Goal: Information Seeking & Learning: Learn about a topic

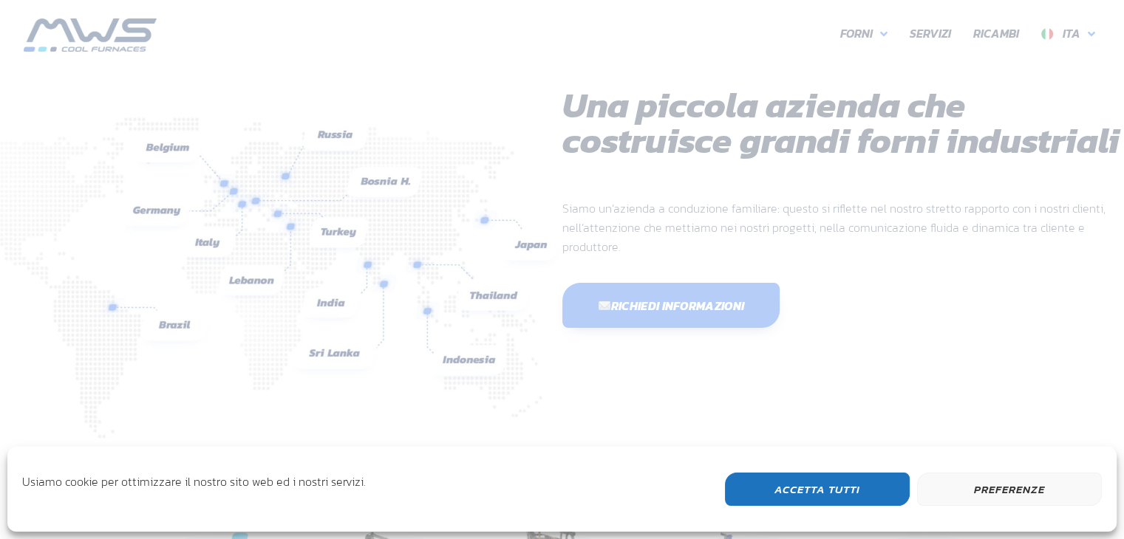
scroll to position [393, 887]
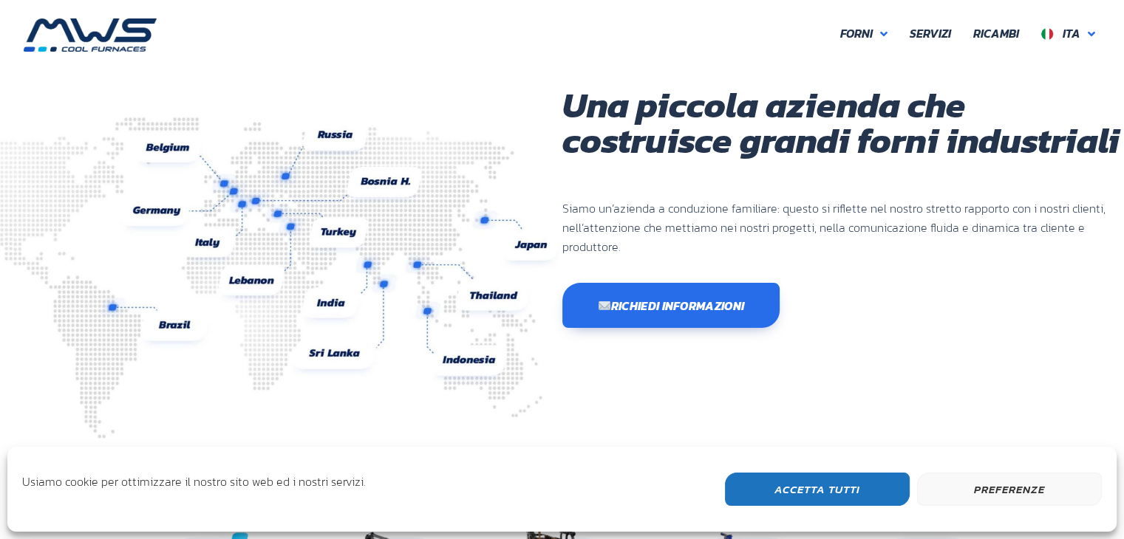
click at [218, 247] on img at bounding box center [259, 277] width 607 height 321
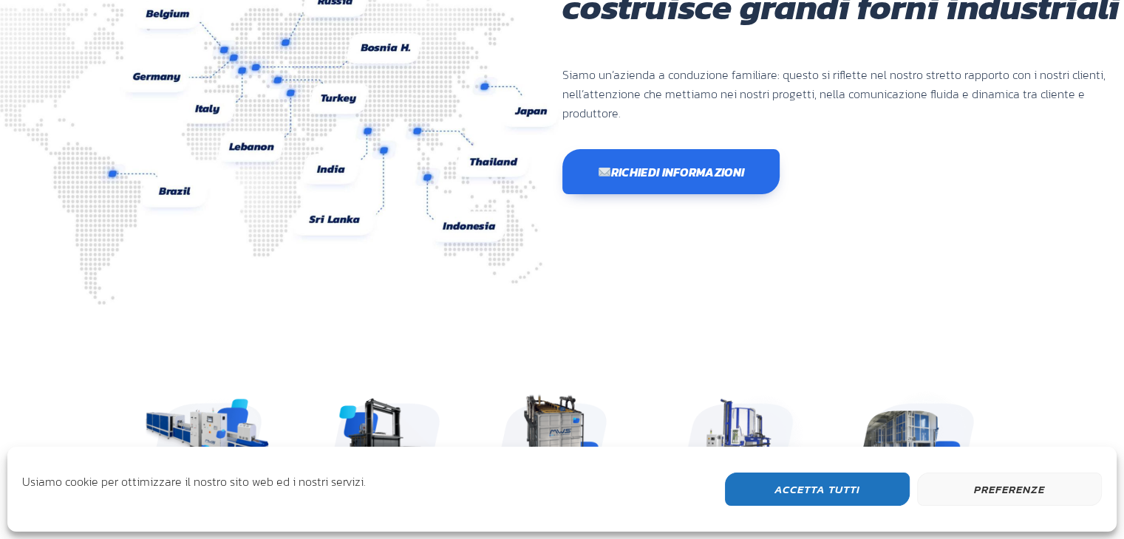
scroll to position [148, 0]
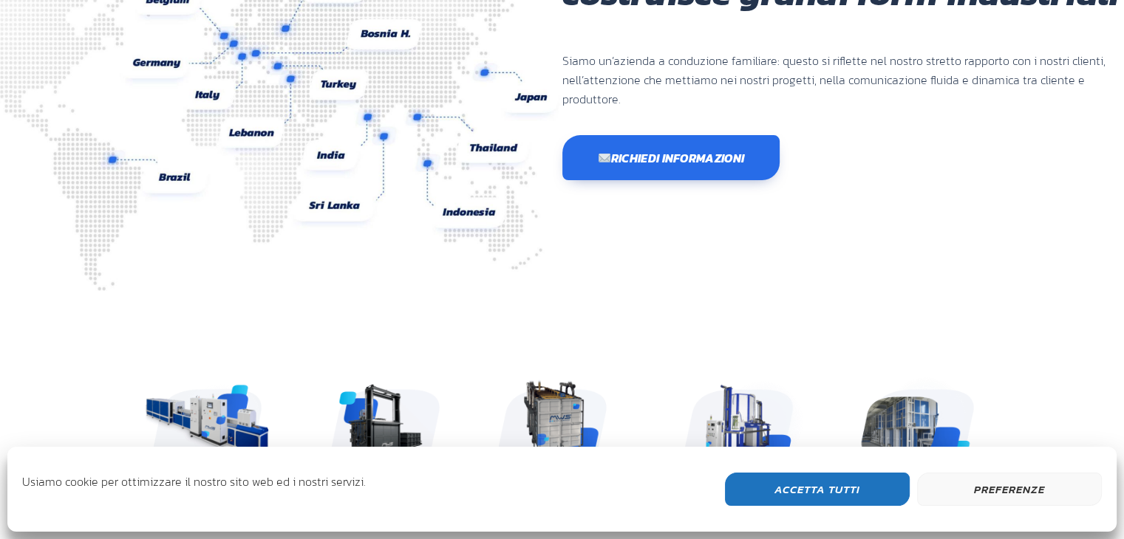
click at [840, 492] on button "Accetta Tutti" at bounding box center [817, 489] width 185 height 33
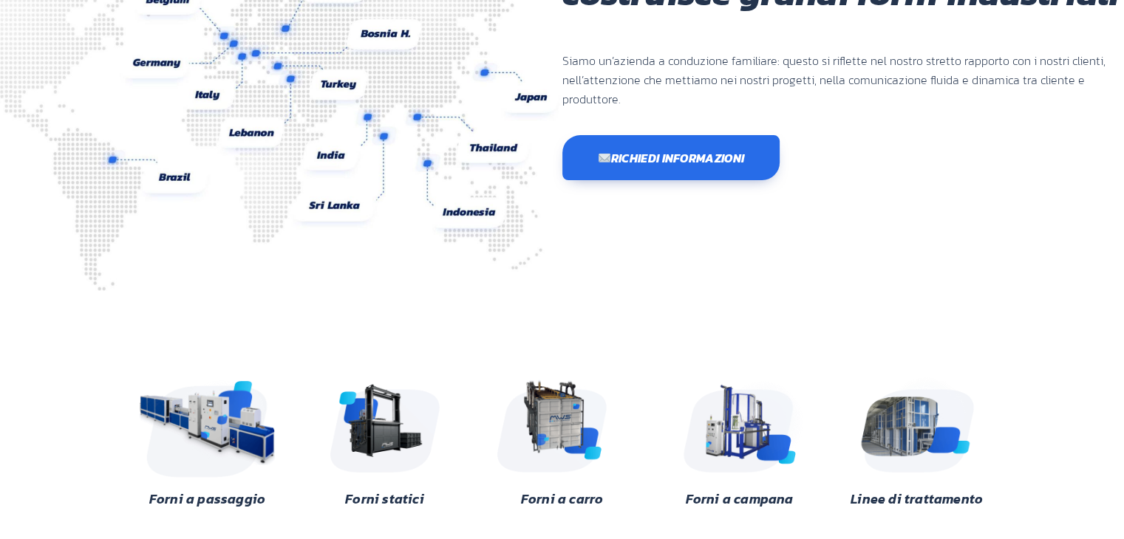
click at [185, 417] on img at bounding box center [207, 423] width 143 height 107
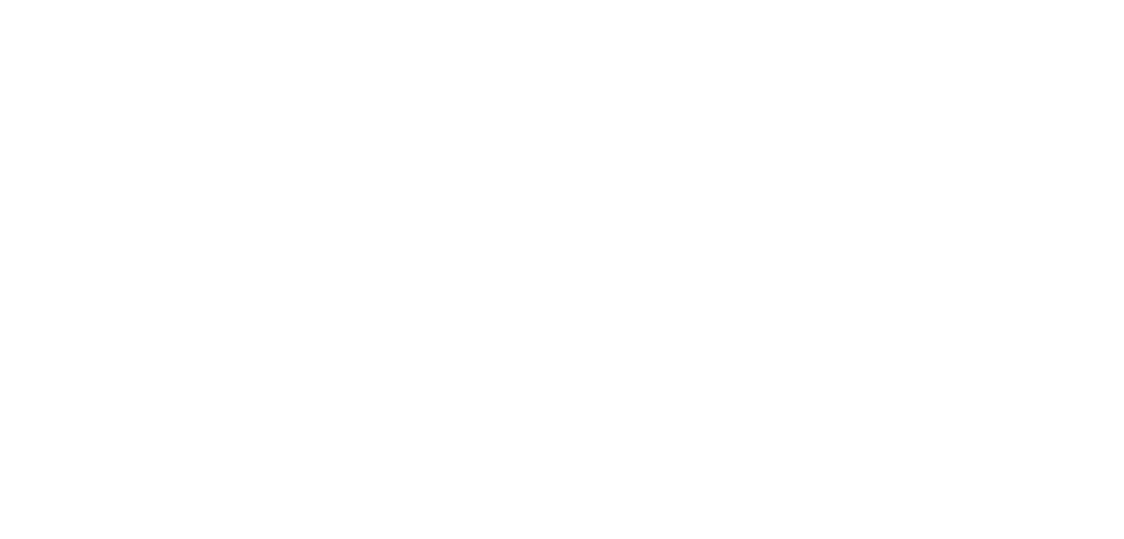
scroll to position [393, 887]
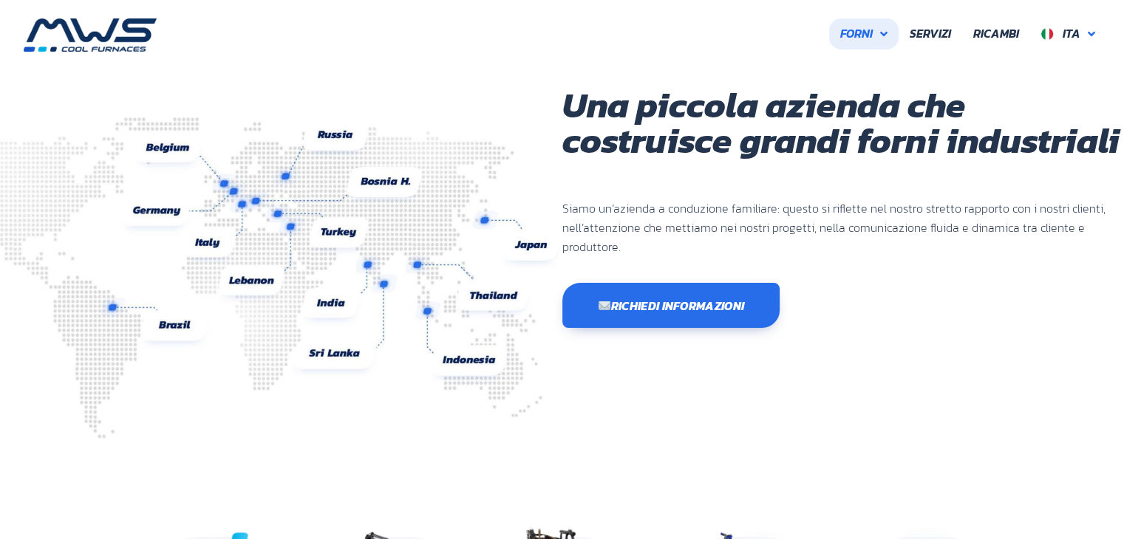
click at [863, 29] on span "Forni" at bounding box center [856, 33] width 33 height 19
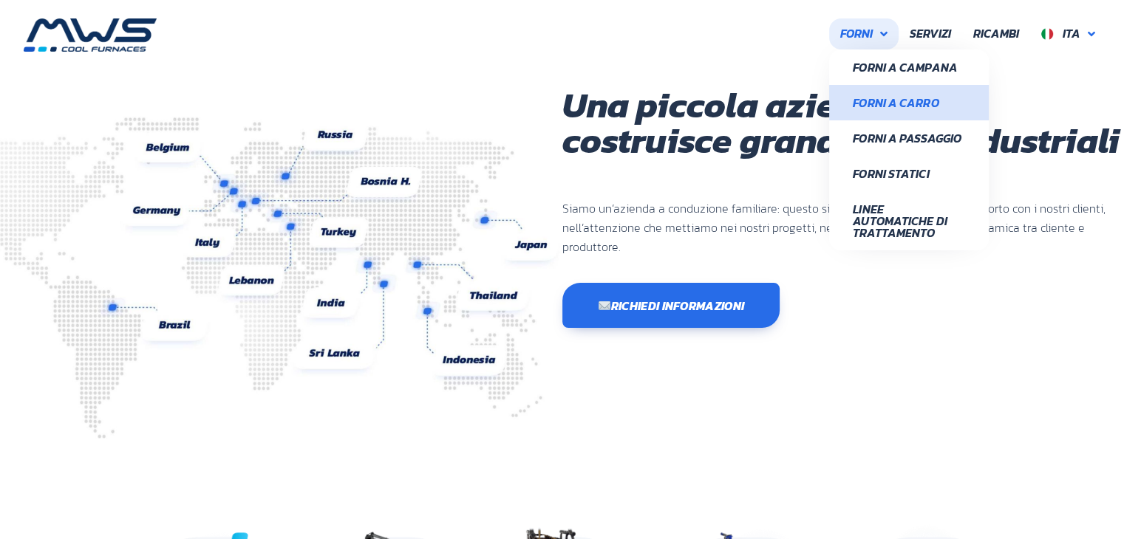
click at [875, 100] on span "Forni a Carro" at bounding box center [909, 103] width 112 height 12
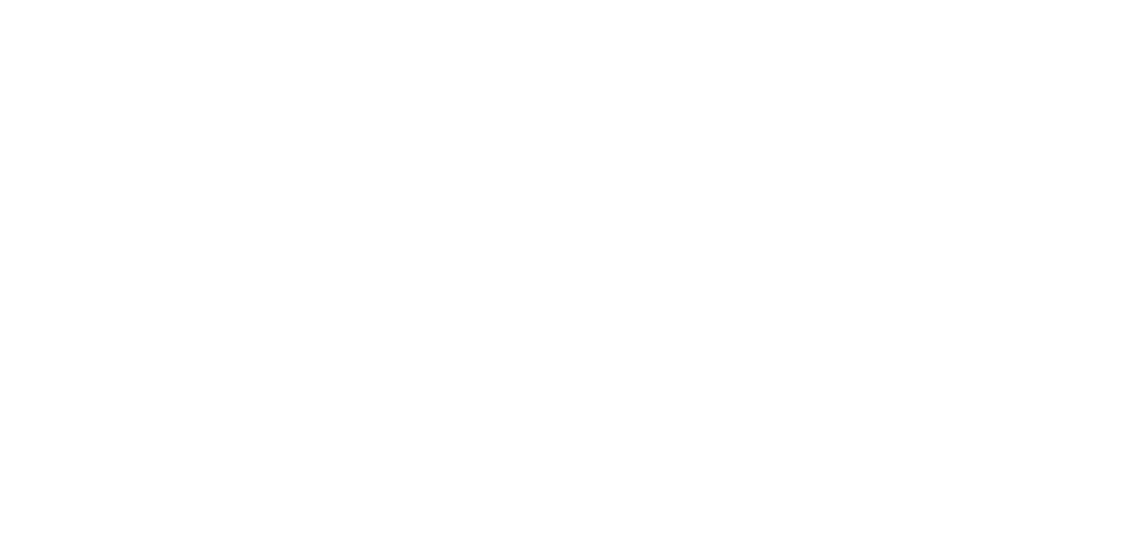
scroll to position [544, 864]
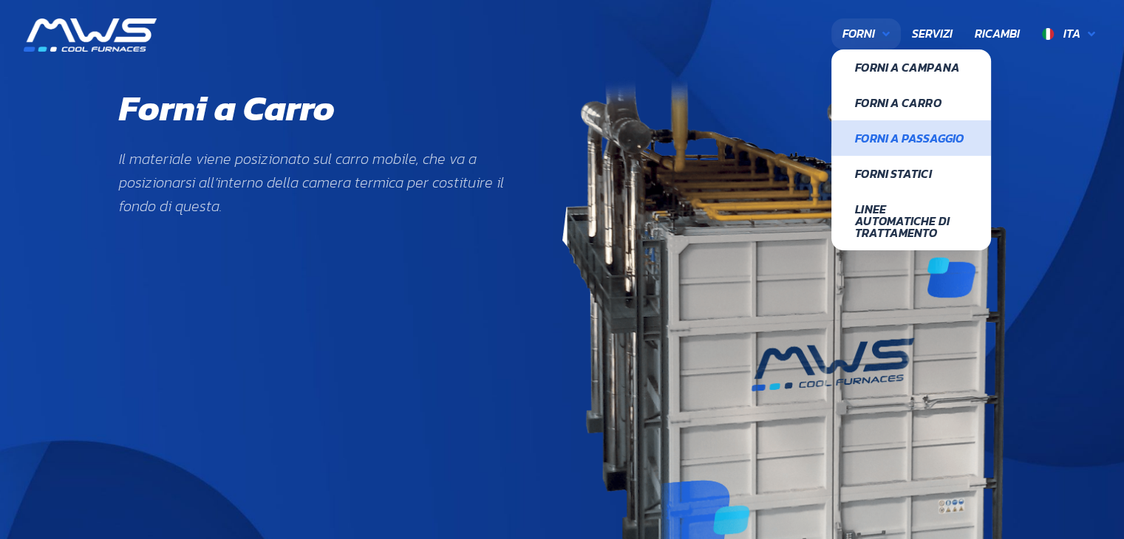
click at [880, 137] on span "Forni a Passaggio" at bounding box center [911, 138] width 112 height 12
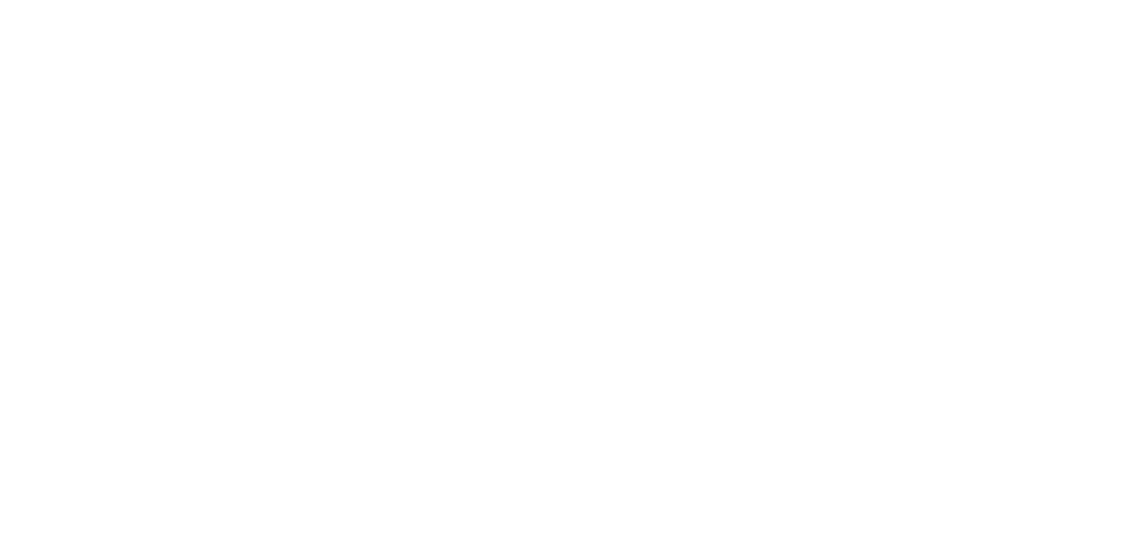
scroll to position [1223, 864]
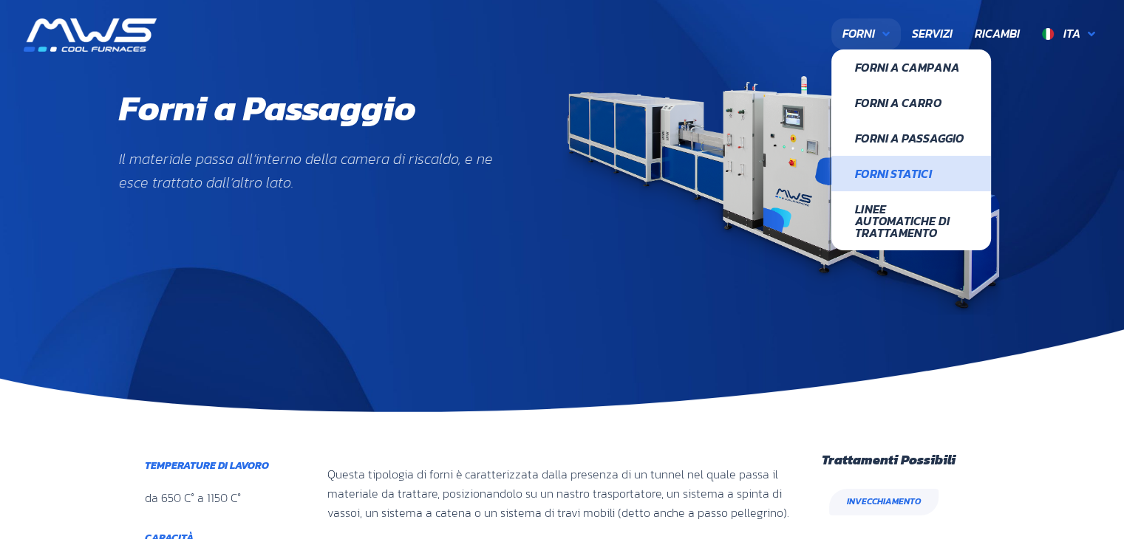
click at [881, 171] on span "Forni Statici" at bounding box center [911, 174] width 112 height 12
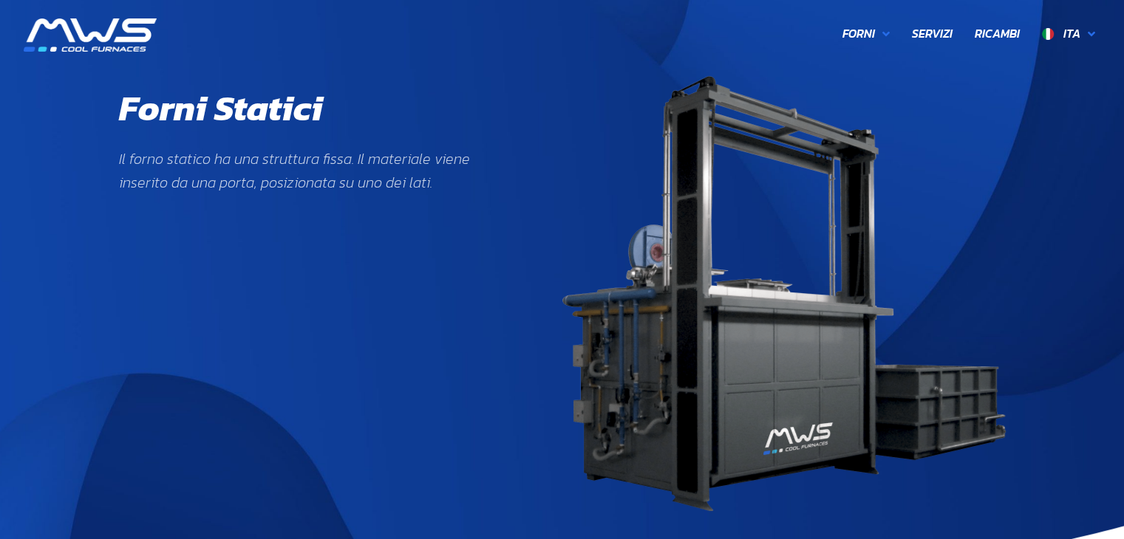
scroll to position [505, 180]
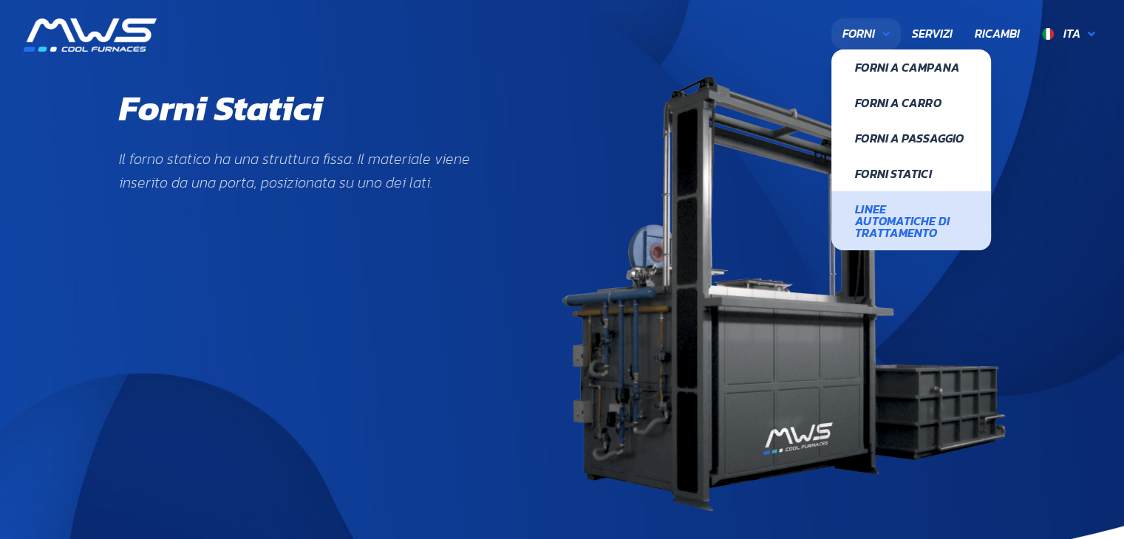
click at [880, 218] on span "Linee Automatiche di Trattamento" at bounding box center [911, 220] width 112 height 35
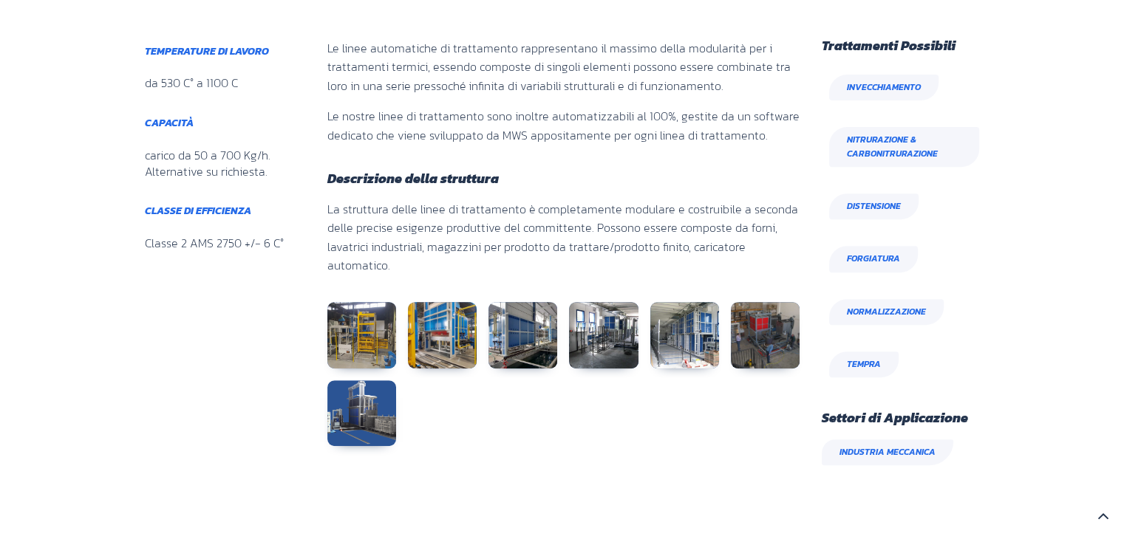
scroll to position [517, 0]
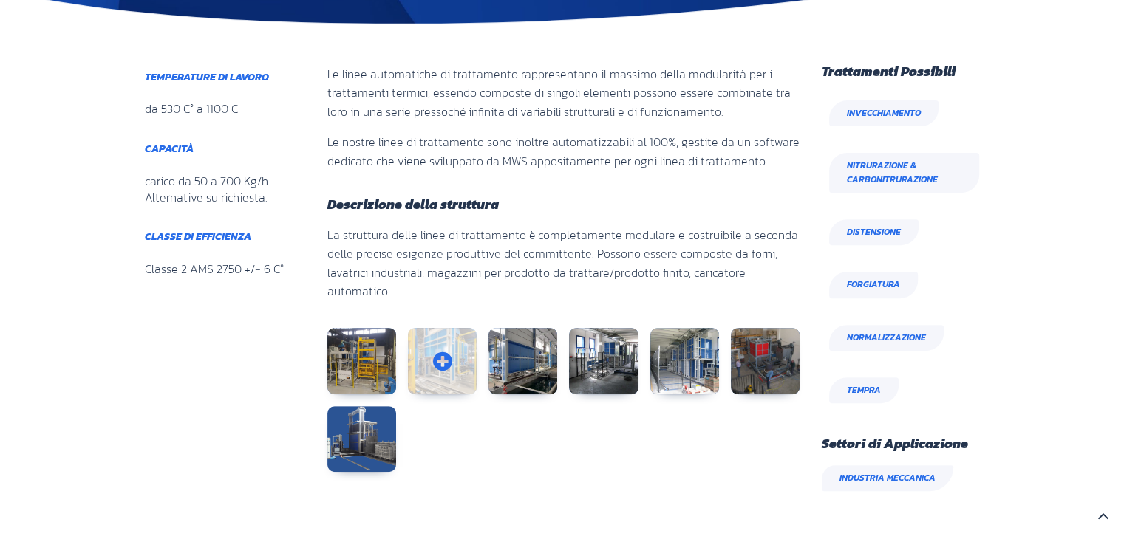
click at [445, 328] on link at bounding box center [442, 361] width 69 height 66
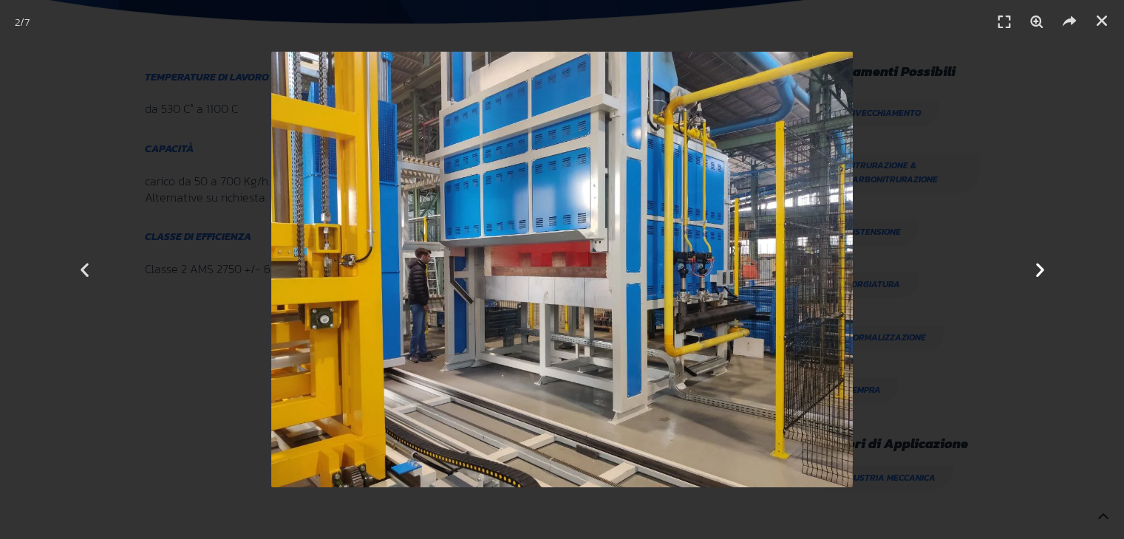
click at [1028, 267] on div "Successivo" at bounding box center [1039, 269] width 168 height 539
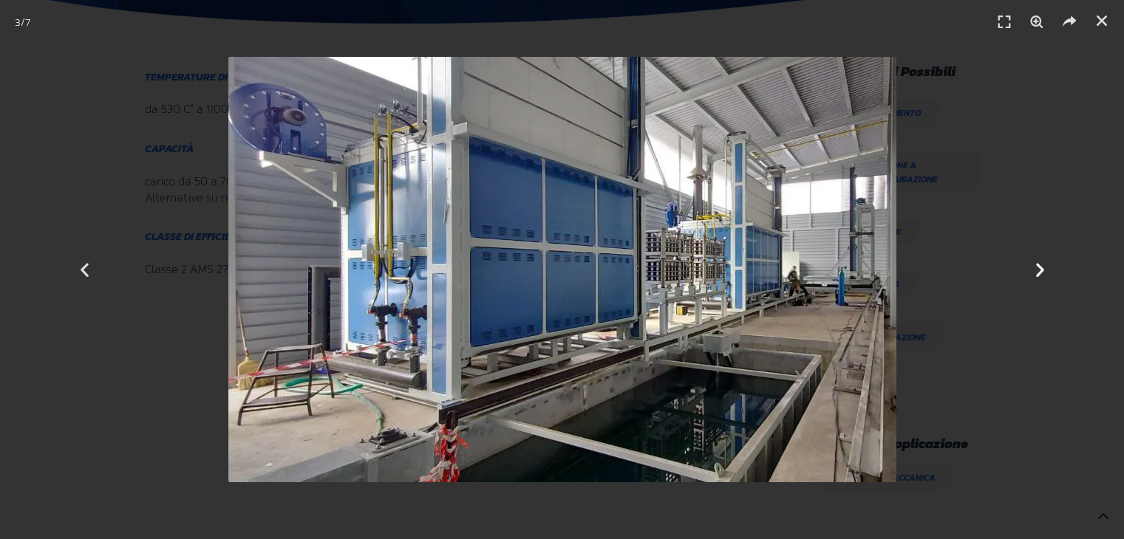
click at [1028, 267] on div "Successivo" at bounding box center [1039, 269] width 168 height 539
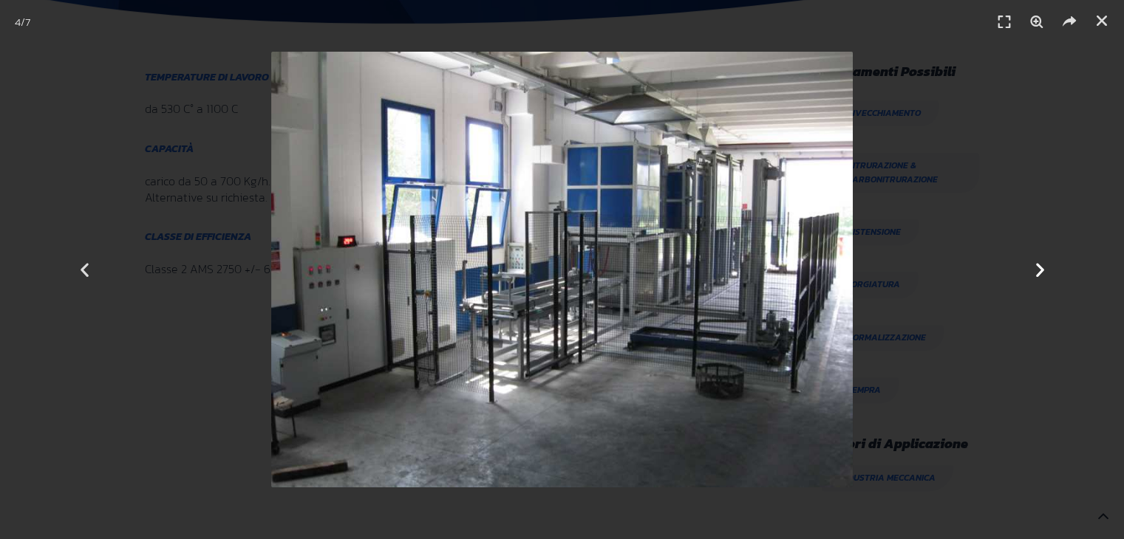
click at [1028, 267] on div "Successivo" at bounding box center [1039, 269] width 168 height 539
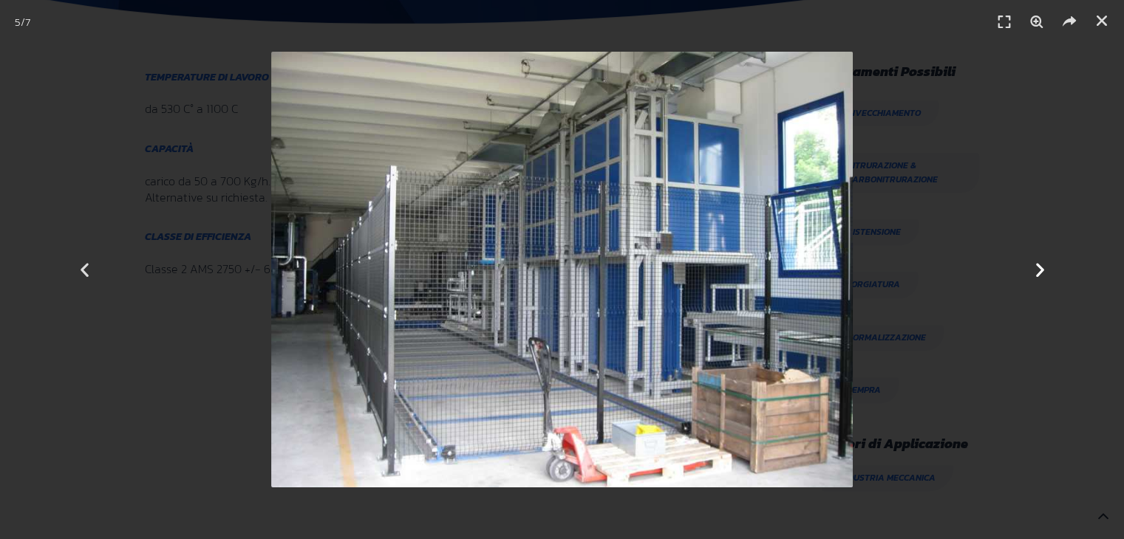
click at [1028, 267] on div "Successivo" at bounding box center [1039, 269] width 168 height 539
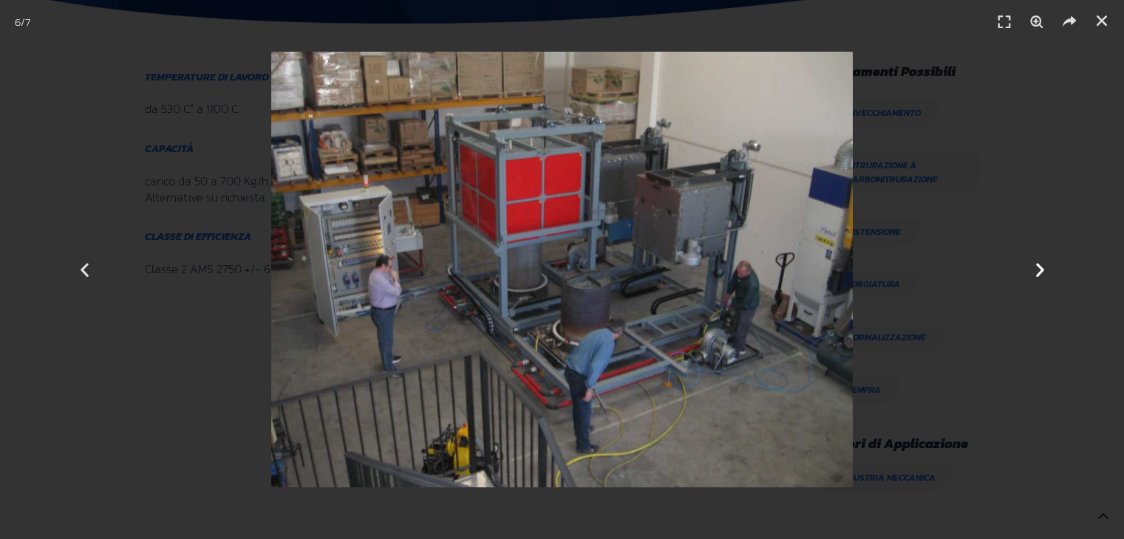
click at [1028, 267] on div "Successivo" at bounding box center [1039, 269] width 168 height 539
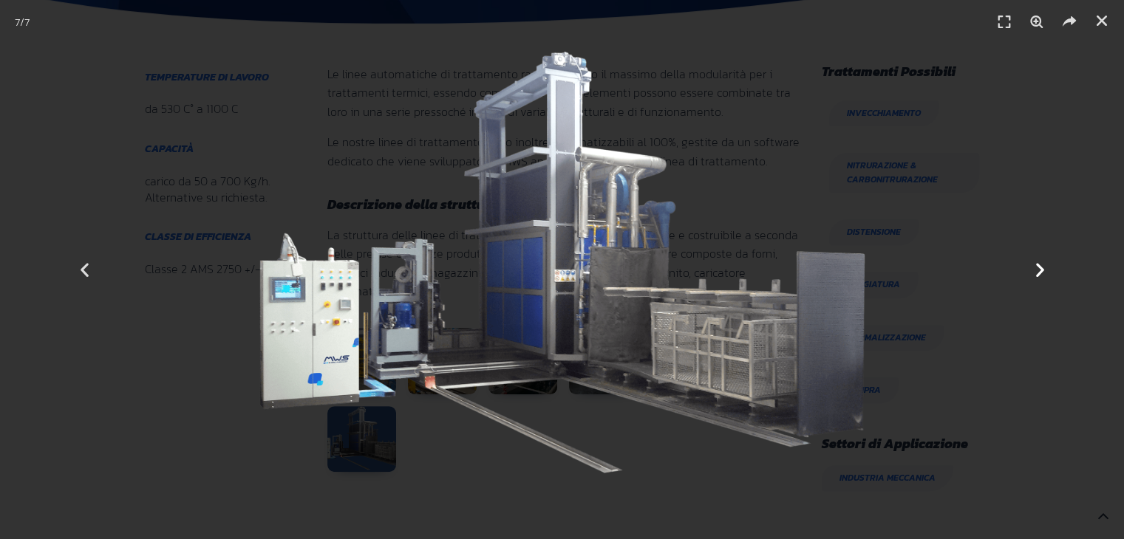
click at [1028, 267] on div "Successivo" at bounding box center [1039, 269] width 168 height 539
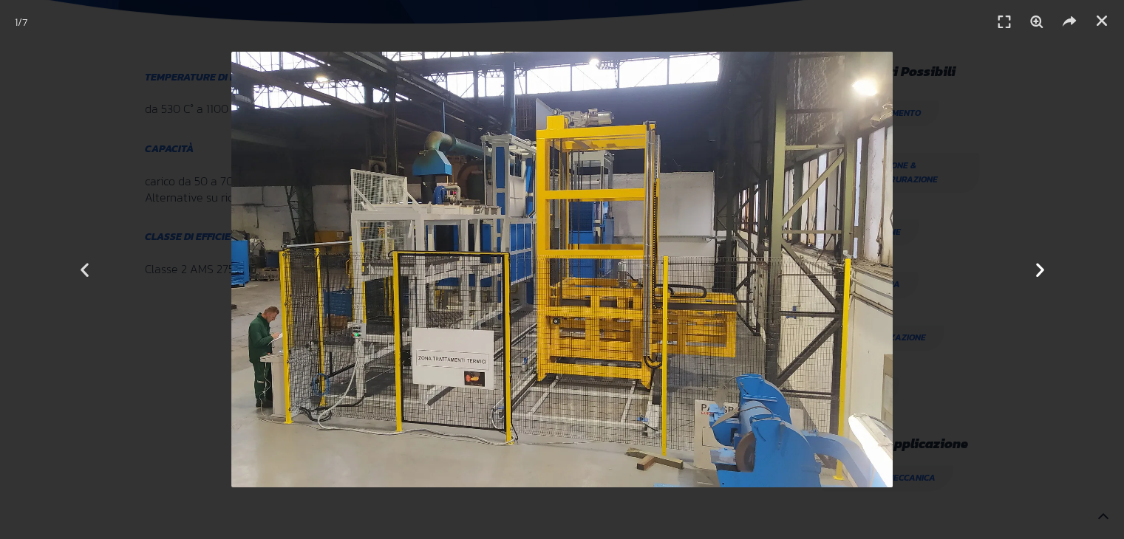
click at [1028, 267] on div "Successivo" at bounding box center [1039, 269] width 168 height 539
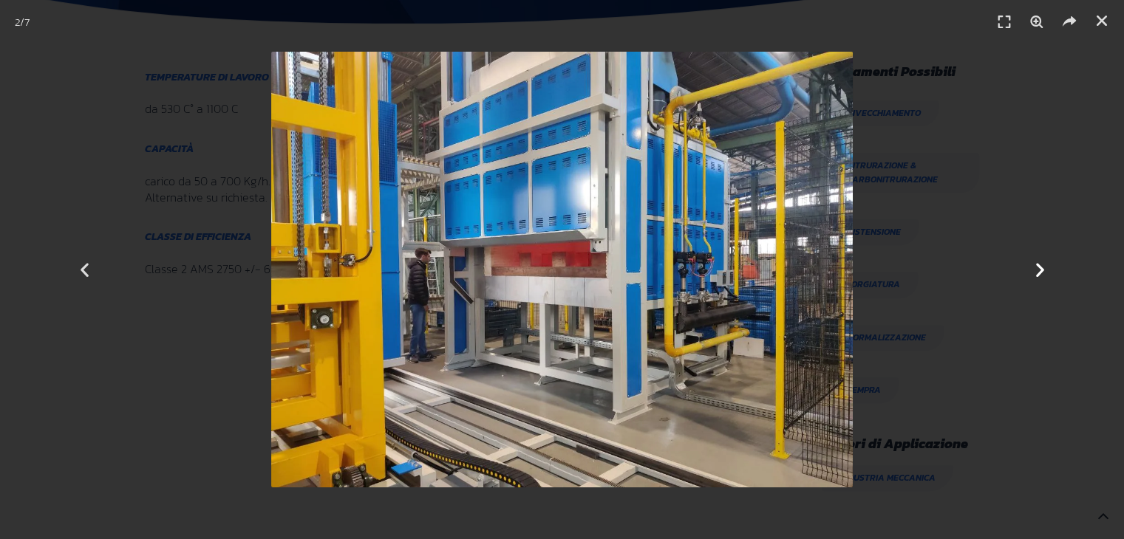
click at [1028, 267] on div "Successivo" at bounding box center [1039, 269] width 168 height 539
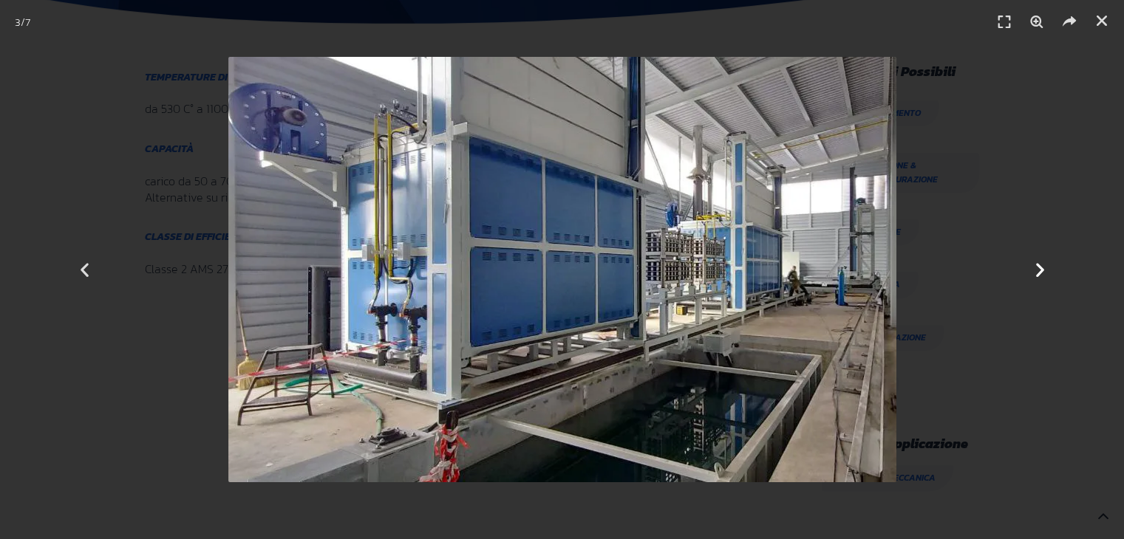
click at [1028, 267] on div "Successivo" at bounding box center [1039, 269] width 168 height 539
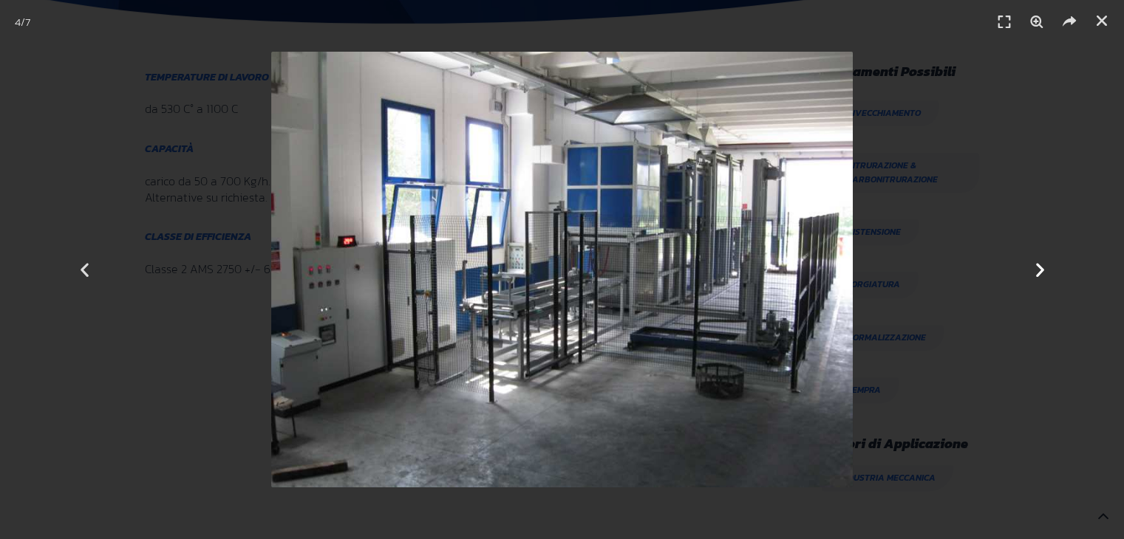
click at [1028, 267] on div "Successivo" at bounding box center [1039, 269] width 168 height 539
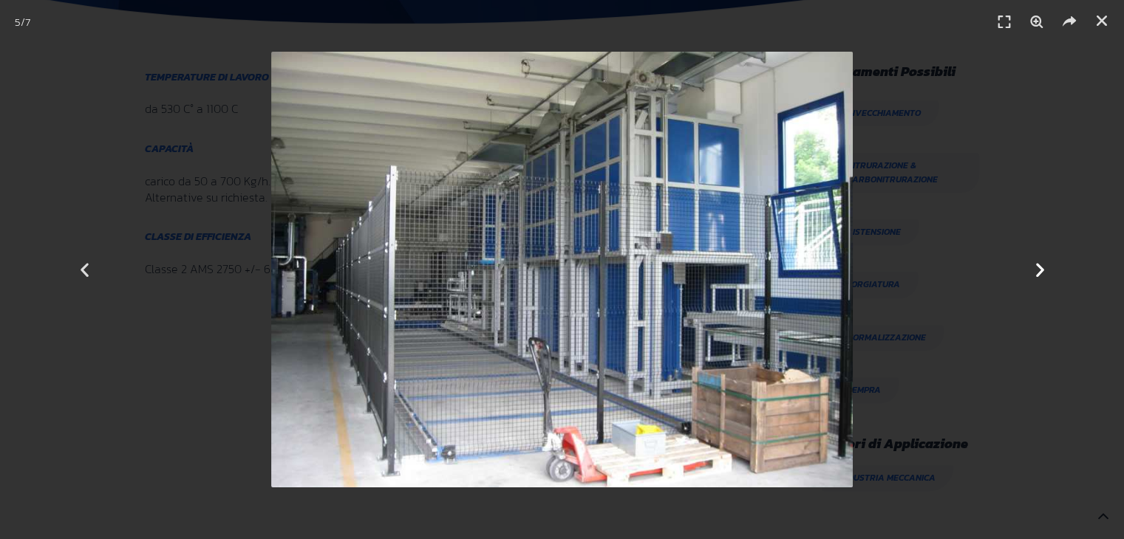
click at [1028, 267] on div "Successivo" at bounding box center [1039, 269] width 168 height 539
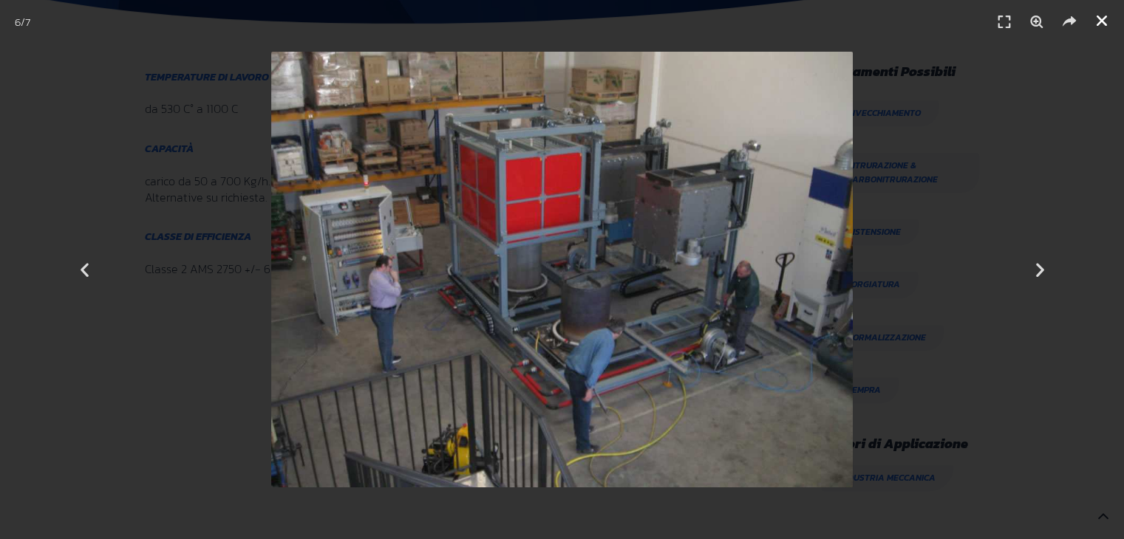
click at [1097, 21] on icon "Chiudi (Esc)" at bounding box center [1101, 20] width 15 height 15
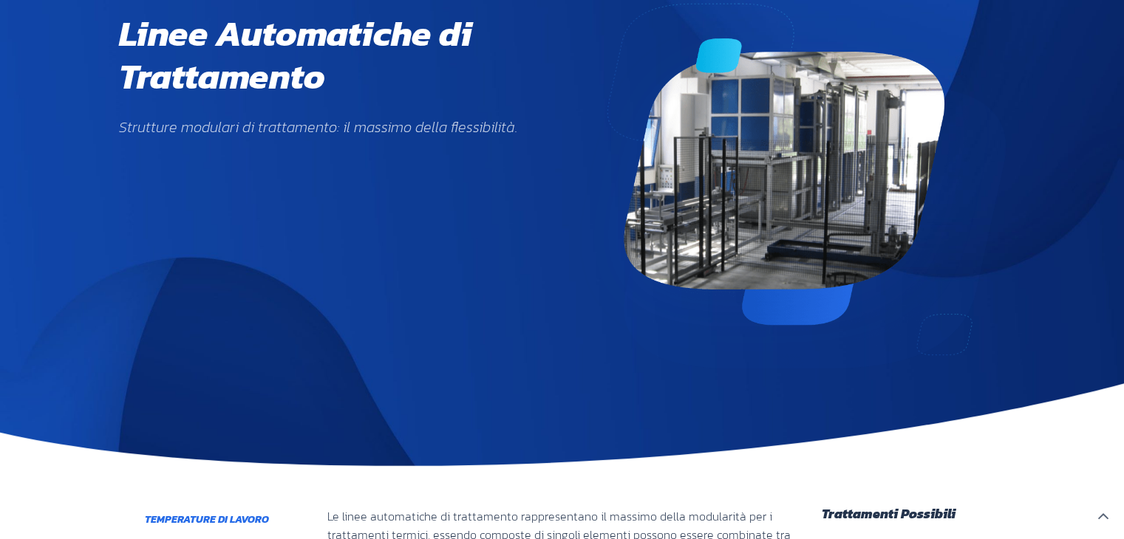
scroll to position [0, 0]
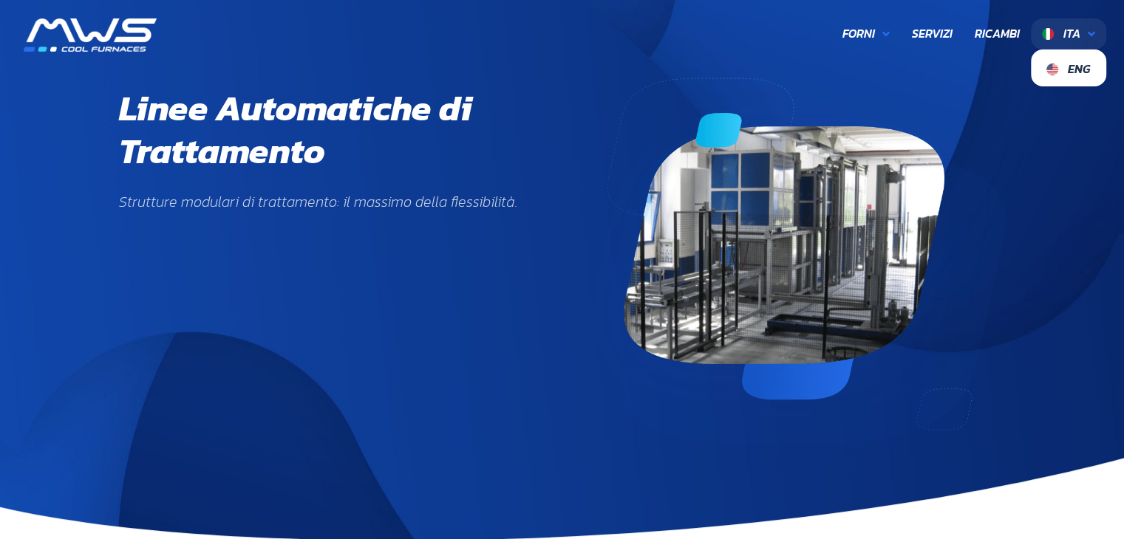
click at [1084, 35] on link "Ita" at bounding box center [1068, 33] width 75 height 31
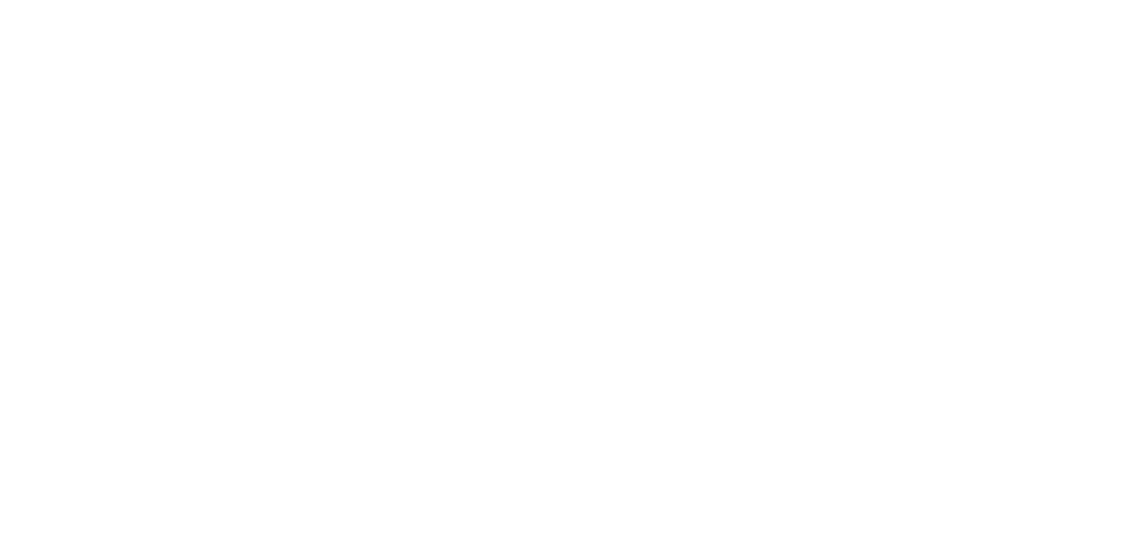
scroll to position [468, 864]
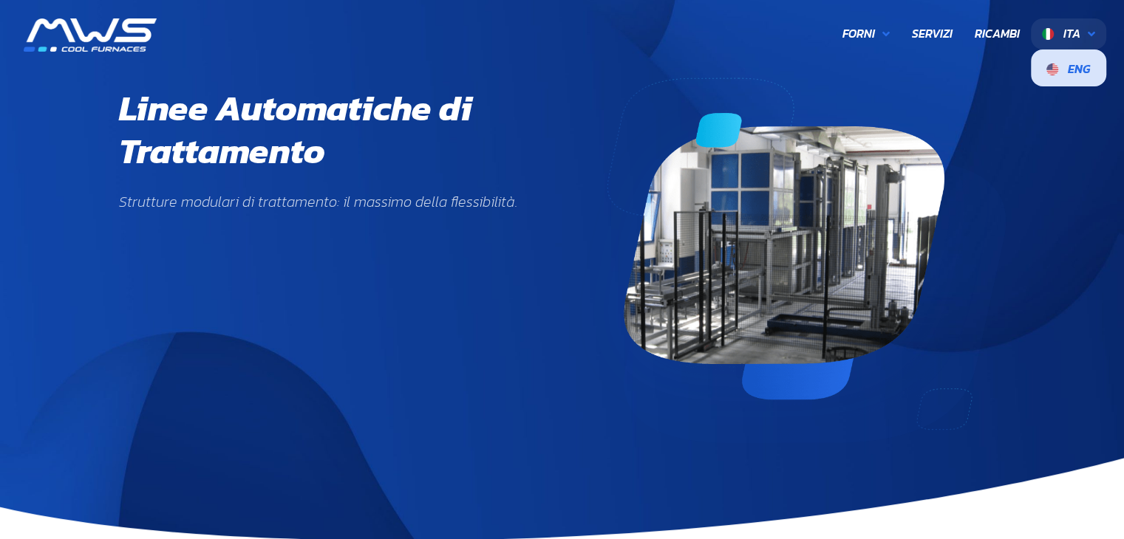
click at [1064, 64] on span "Eng" at bounding box center [1068, 67] width 44 height 13
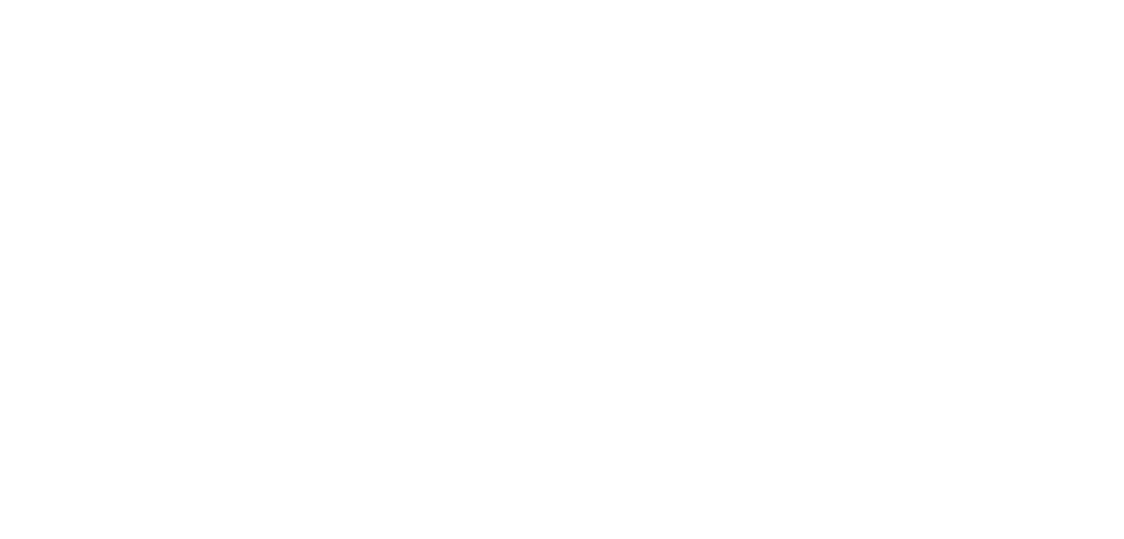
scroll to position [263, 175]
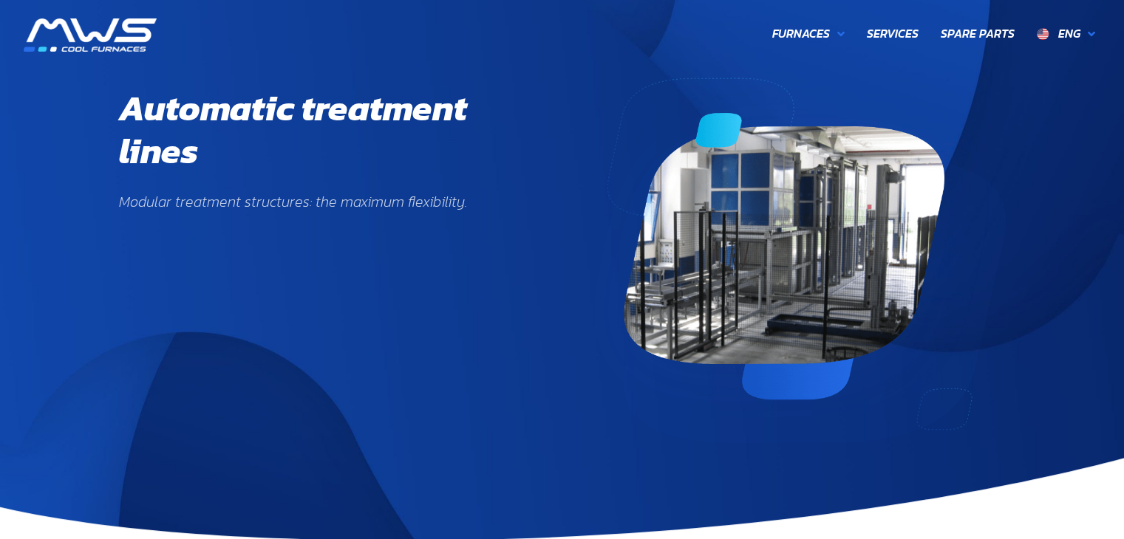
click at [582, 205] on img at bounding box center [783, 259] width 443 height 366
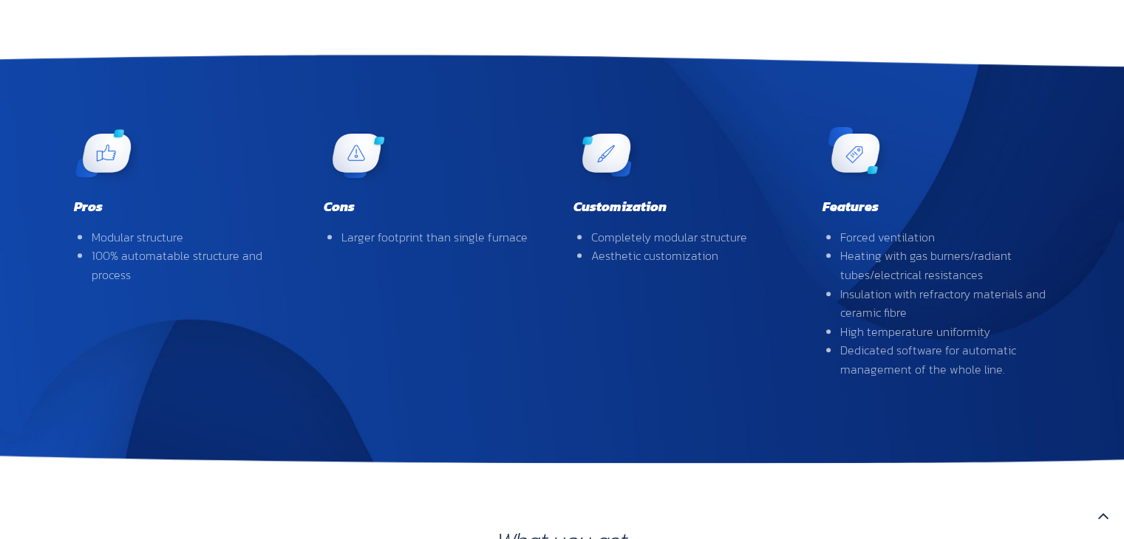
scroll to position [887, 0]
